Goal: Task Accomplishment & Management: Use online tool/utility

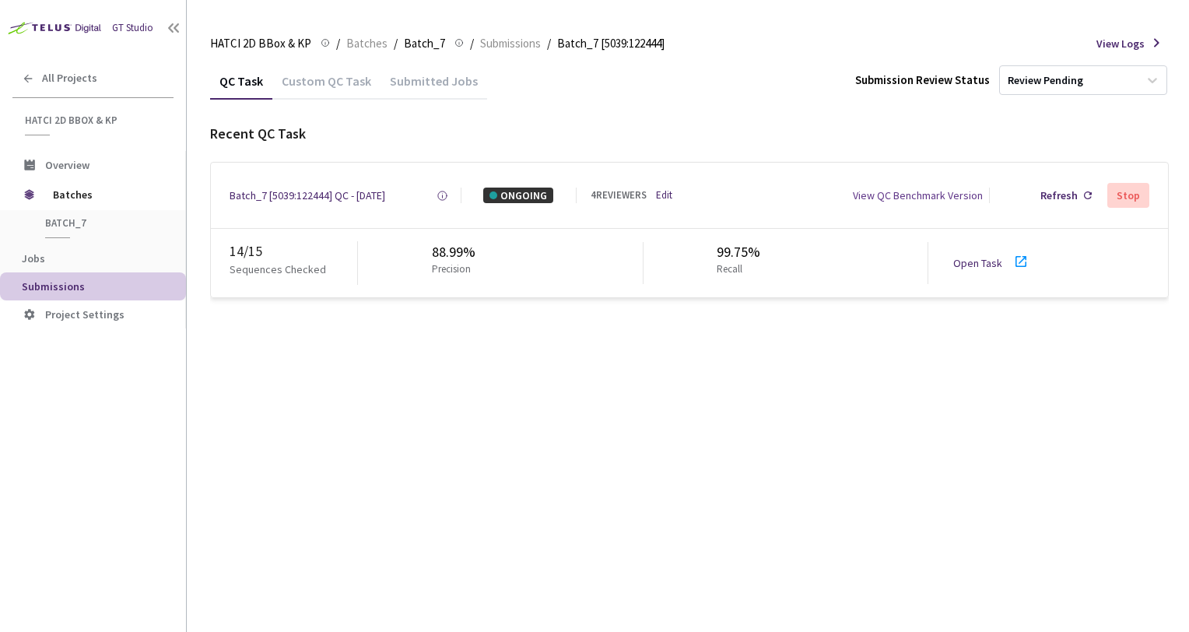
click at [967, 258] on link "Open Task" at bounding box center [977, 263] width 49 height 14
click at [676, 184] on div "Batch_7 [5039:122444] QC - 30 Sep, 2025 Created at 30 Sep, 2025 at 10:15 AM EDT…" at bounding box center [689, 195] width 957 height 65
click at [672, 192] on link "Edit" at bounding box center [664, 195] width 16 height 15
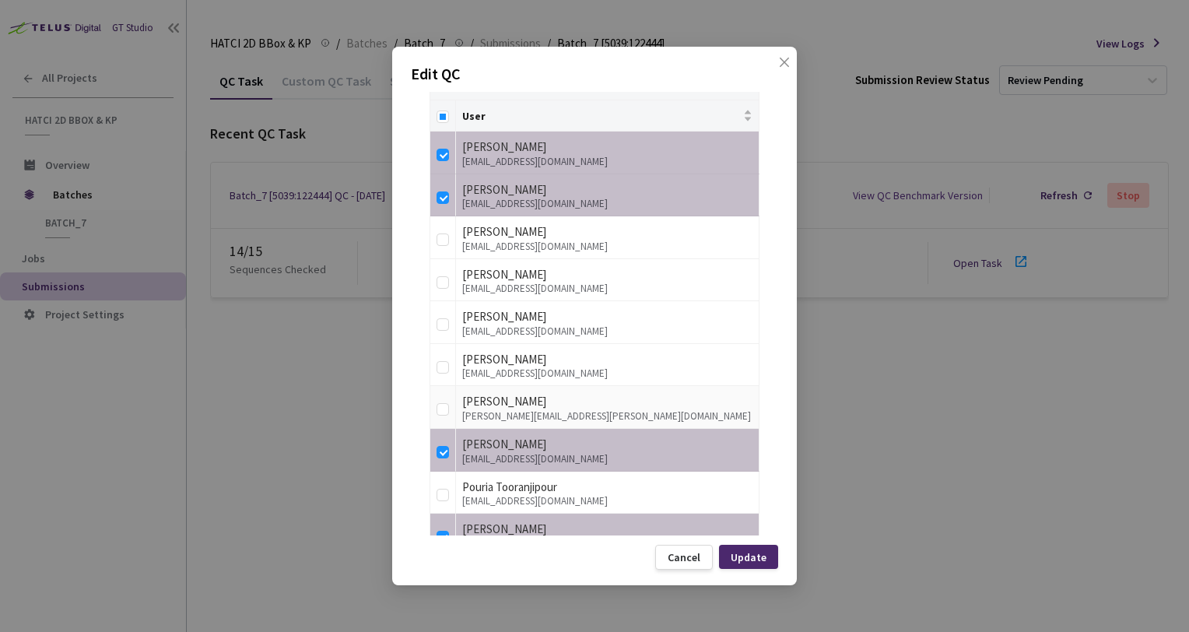
scroll to position [422, 0]
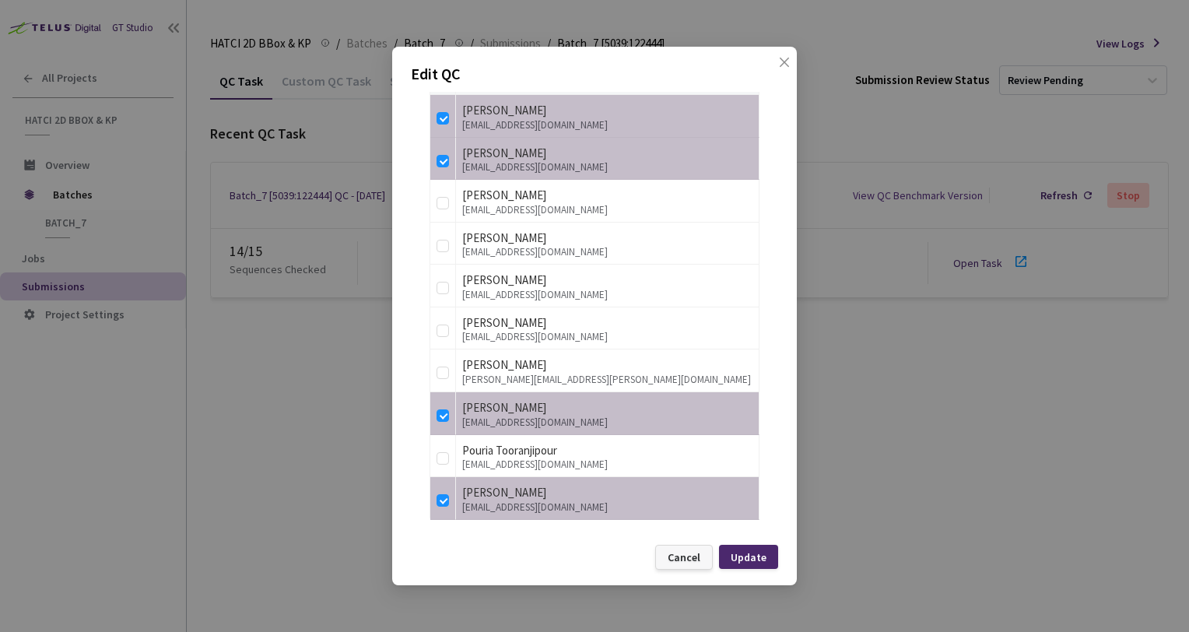
click at [685, 553] on div "Cancel" at bounding box center [683, 557] width 33 height 12
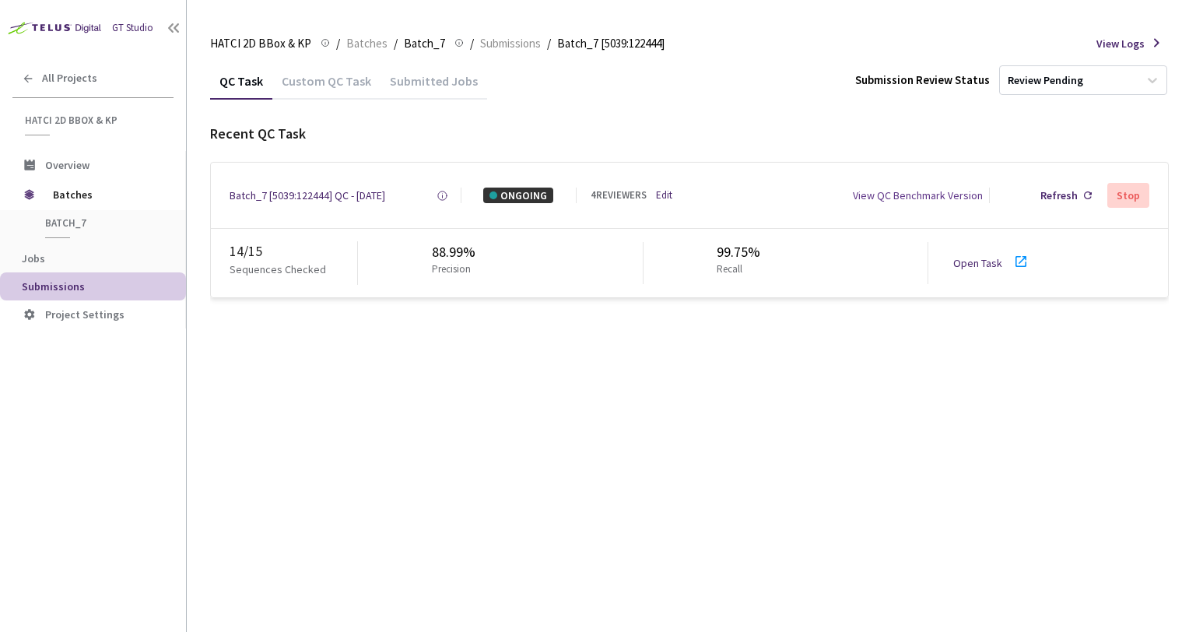
click at [709, 413] on div "QC Task Custom QC Task Submitted Jobs Submission Review Status Review Pending R…" at bounding box center [689, 346] width 958 height 569
drag, startPoint x: 654, startPoint y: 196, endPoint x: 669, endPoint y: 193, distance: 15.1
click at [654, 196] on div "4 REVIEWERS Edit" at bounding box center [632, 195] width 84 height 15
click at [678, 193] on div "View QC Benchmark Version" at bounding box center [834, 195] width 321 height 16
click at [669, 194] on link "Edit" at bounding box center [664, 195] width 16 height 15
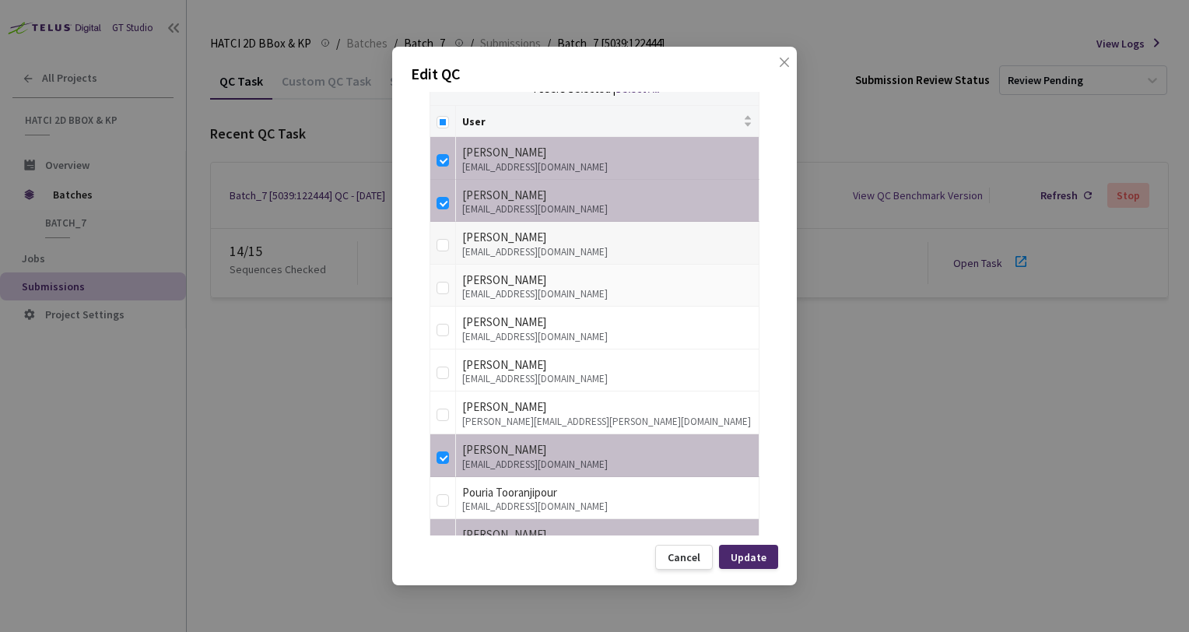
scroll to position [344, 0]
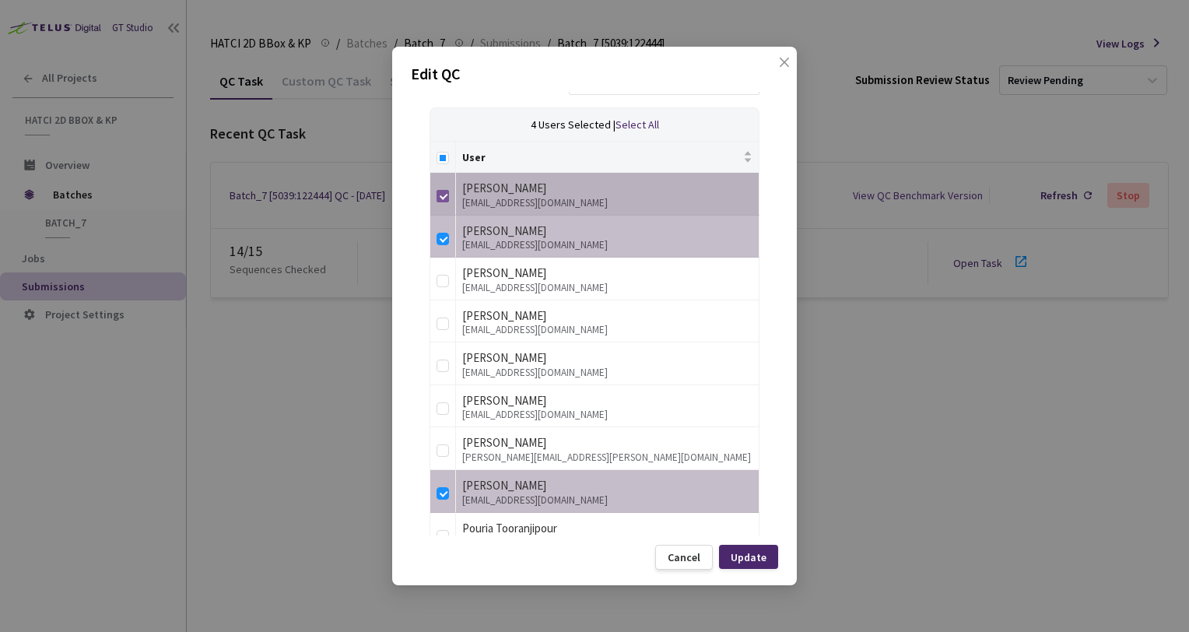
click at [439, 190] on input "checkbox" at bounding box center [442, 196] width 12 height 12
checkbox input "false"
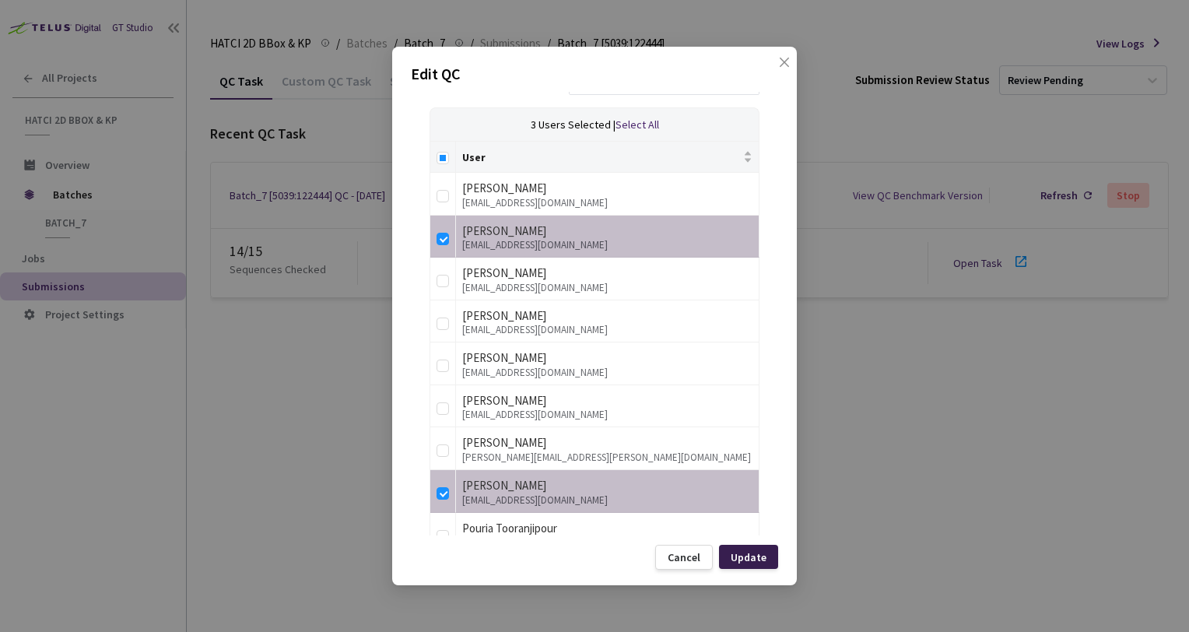
click at [751, 554] on div "Update" at bounding box center [748, 557] width 36 height 12
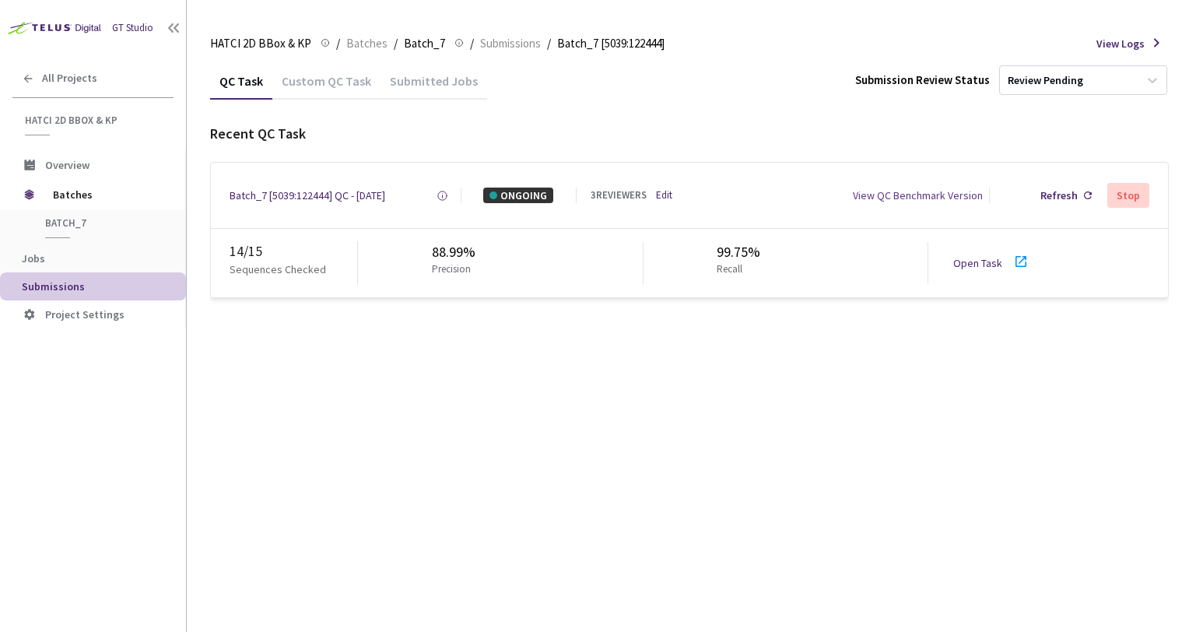
click at [979, 261] on link "Open Task" at bounding box center [977, 263] width 49 height 14
drag, startPoint x: 653, startPoint y: 201, endPoint x: 663, endPoint y: 196, distance: 11.5
click at [653, 201] on div "3 REVIEWERS Edit" at bounding box center [632, 195] width 84 height 15
click at [663, 196] on link "Edit" at bounding box center [664, 195] width 16 height 15
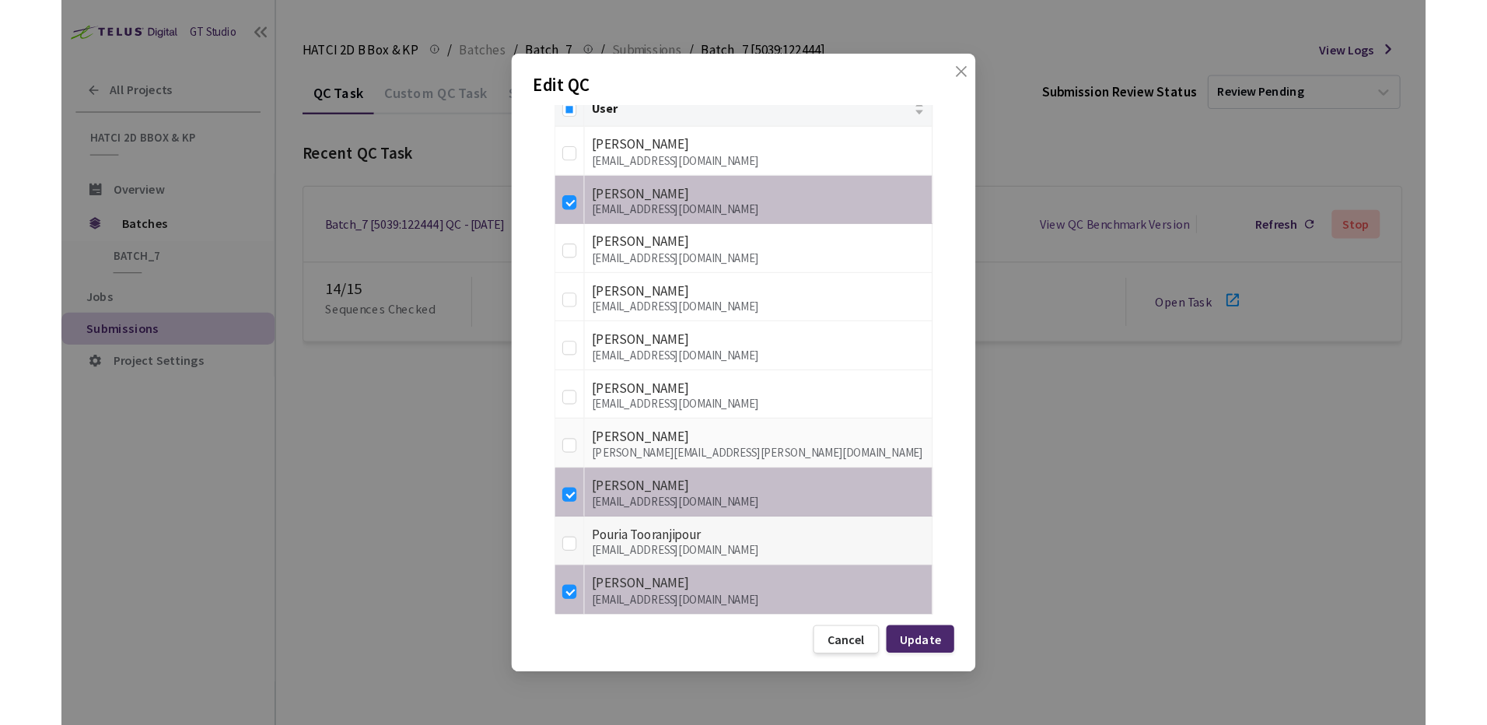
scroll to position [422, 0]
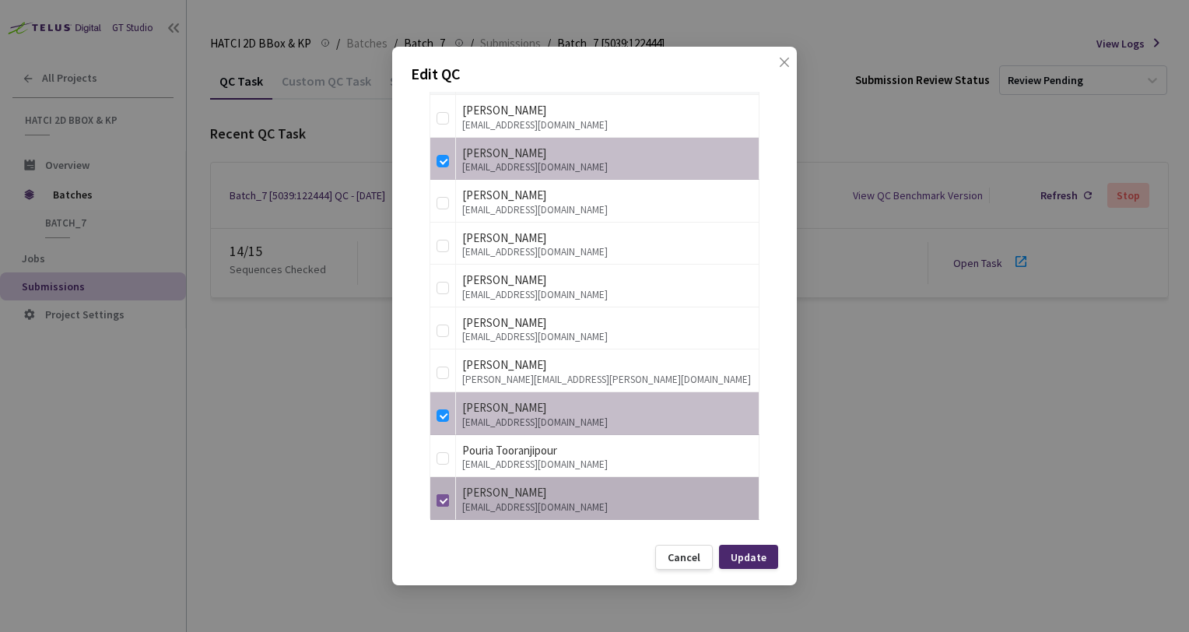
click at [442, 501] on input "checkbox" at bounding box center [442, 500] width 12 height 12
checkbox input "false"
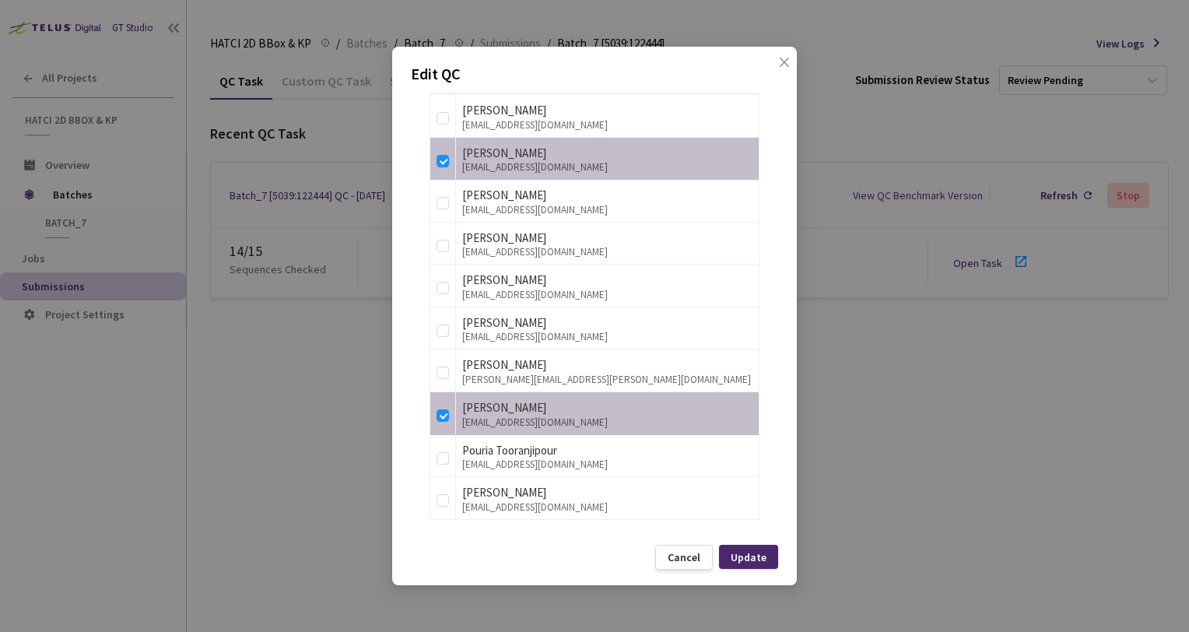
drag, startPoint x: 746, startPoint y: 561, endPoint x: 884, endPoint y: 327, distance: 271.6
click at [746, 560] on div "Update" at bounding box center [748, 557] width 36 height 12
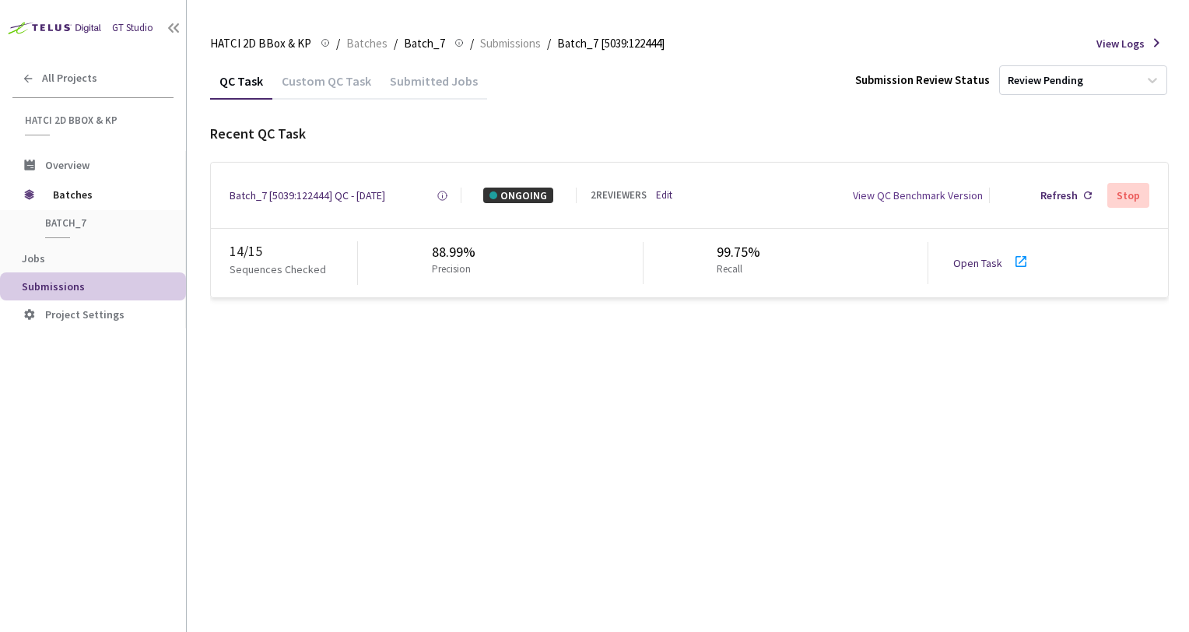
click at [983, 261] on link "Open Task" at bounding box center [977, 263] width 49 height 14
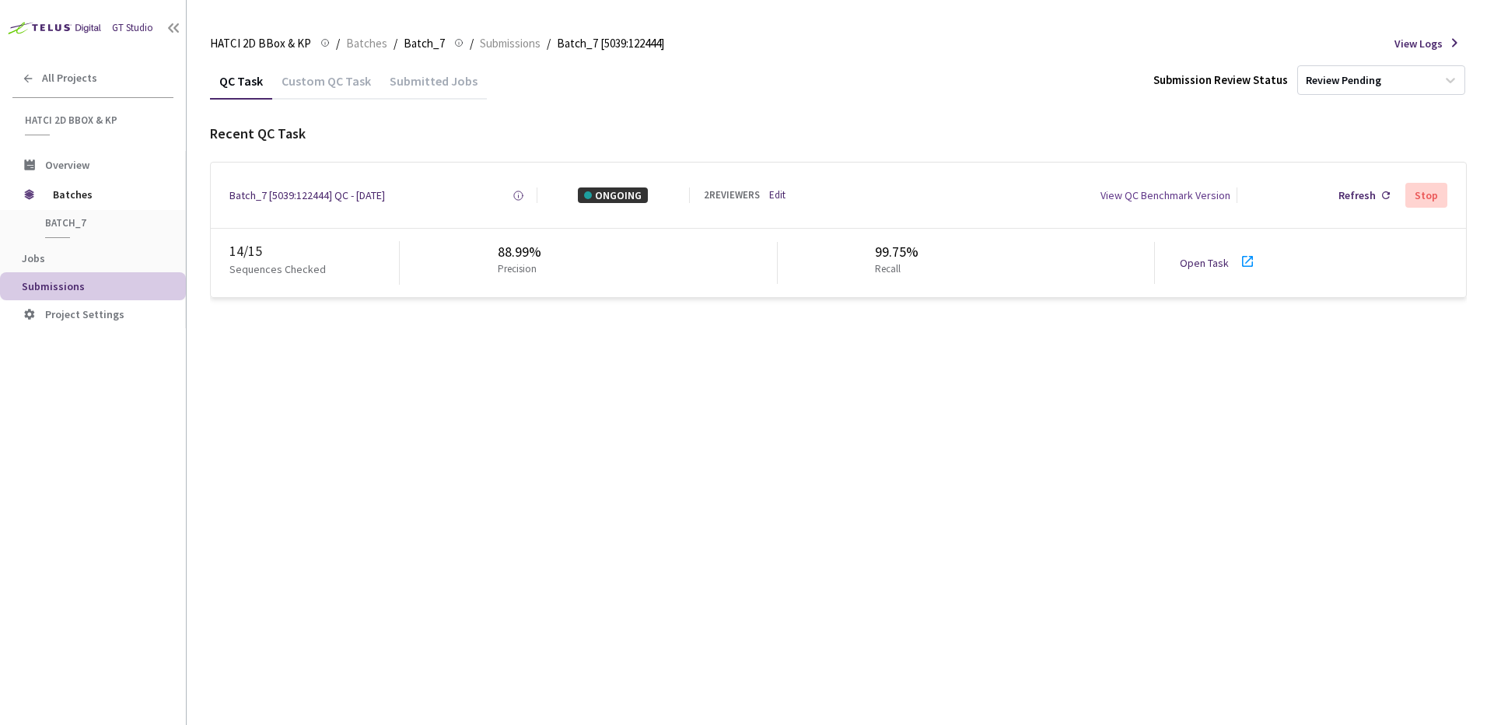
click at [649, 498] on div "QC Task Custom QC Task Submitted Jobs Submission Review Status Review Pending R…" at bounding box center [838, 393] width 1257 height 663
click at [650, 490] on div "QC Task Custom QC Task Submitted Jobs Submission Review Status Review Pending R…" at bounding box center [838, 393] width 1257 height 663
